Goal: Task Accomplishment & Management: Manage account settings

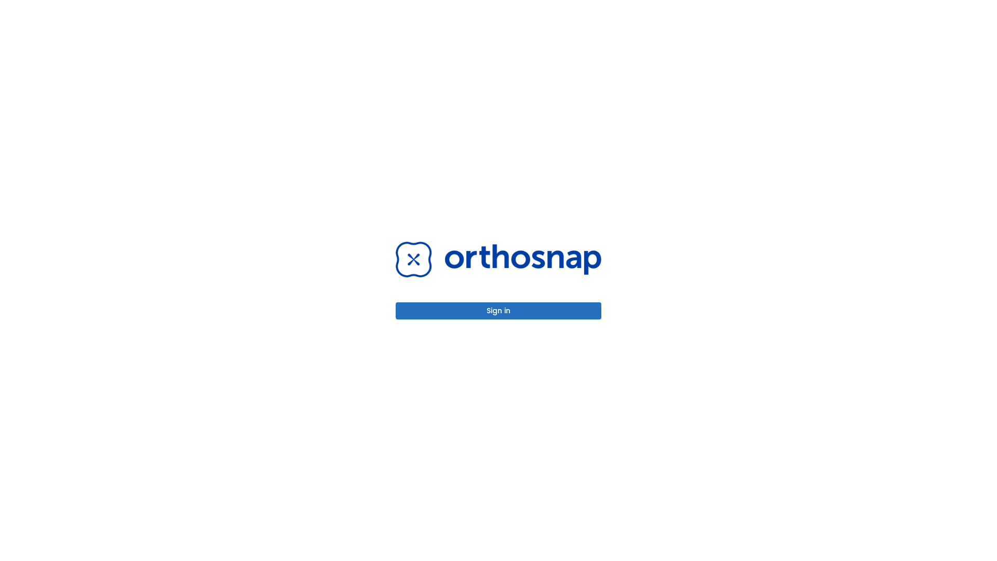
click at [499, 311] on button "Sign in" at bounding box center [499, 310] width 206 height 17
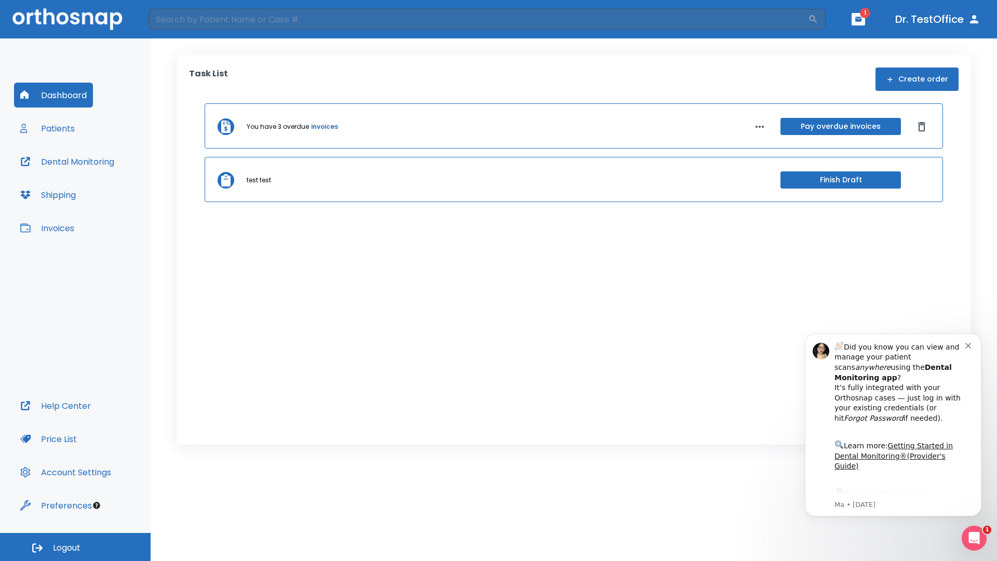
click at [75, 547] on span "Logout" at bounding box center [67, 547] width 28 height 11
